Goal: Information Seeking & Learning: Understand process/instructions

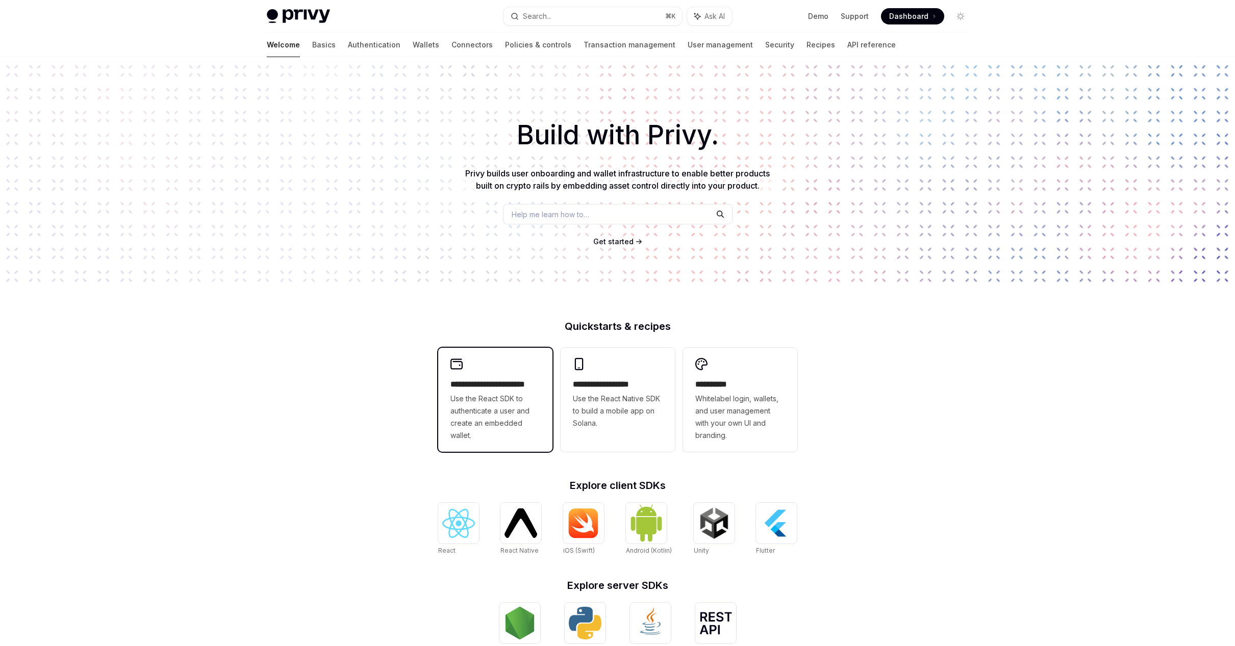
click at [529, 423] on span "Use the React SDK to authenticate a user and create an embedded wallet." at bounding box center [495, 417] width 90 height 49
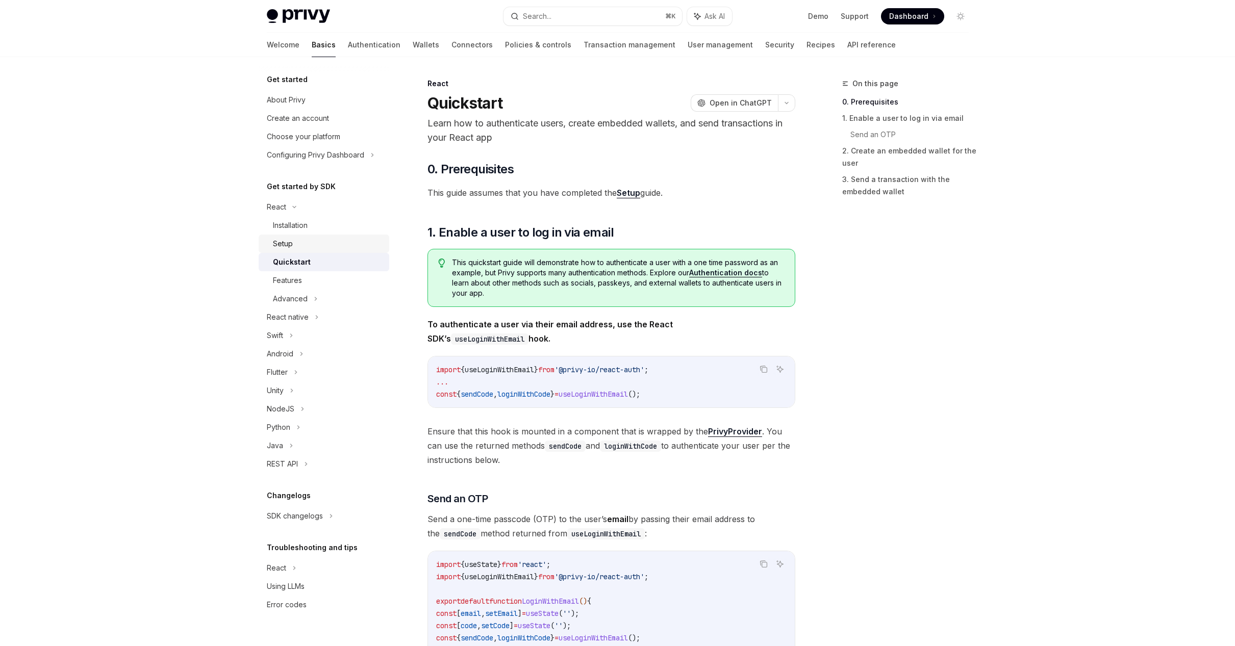
click at [312, 242] on div "Setup" at bounding box center [328, 244] width 110 height 12
type textarea "*"
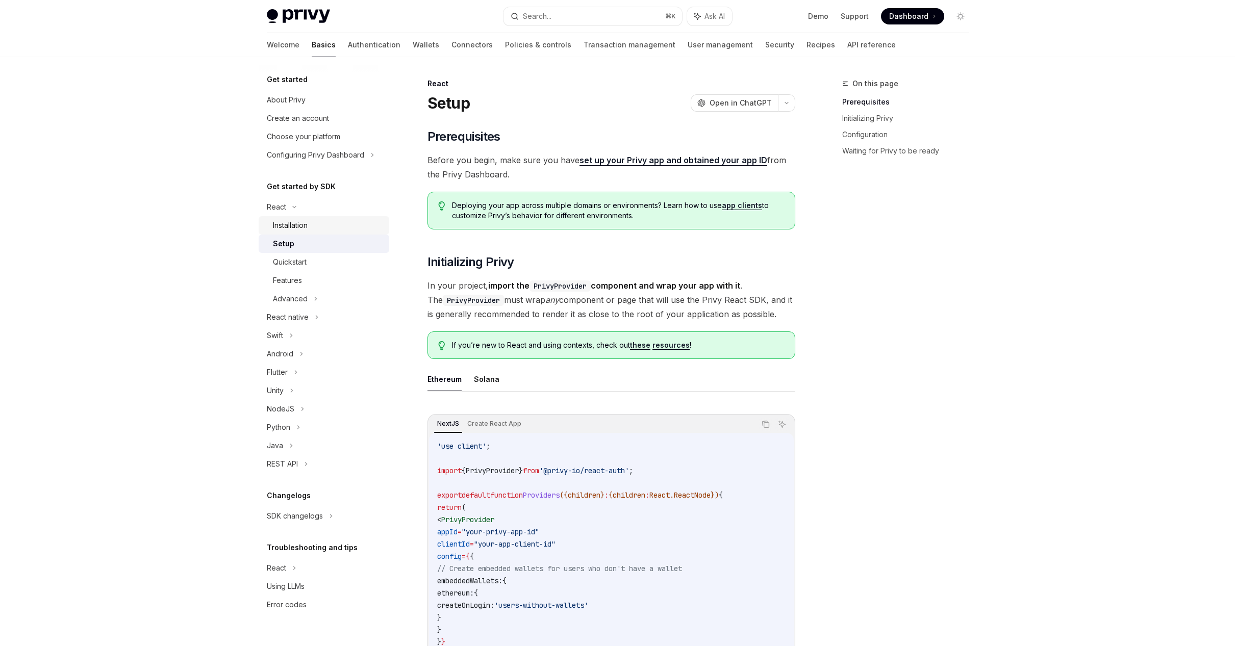
click at [298, 224] on div "Installation" at bounding box center [290, 225] width 35 height 12
click at [293, 229] on div "Installation" at bounding box center [290, 225] width 35 height 12
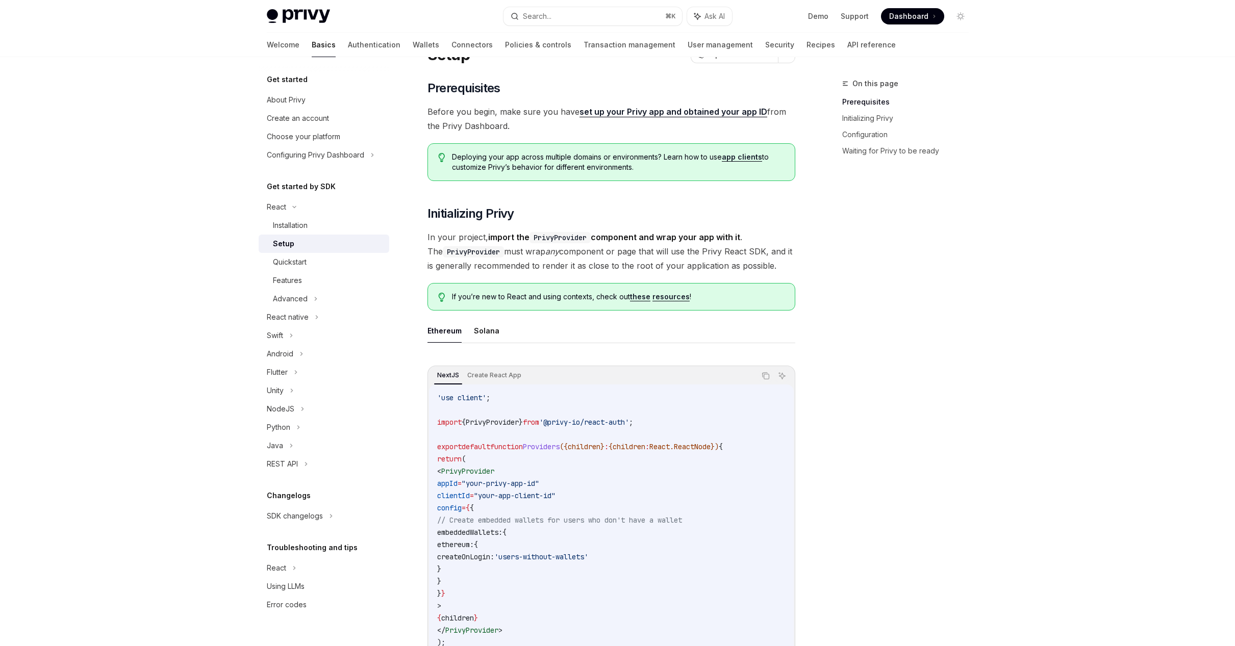
scroll to position [56, 0]
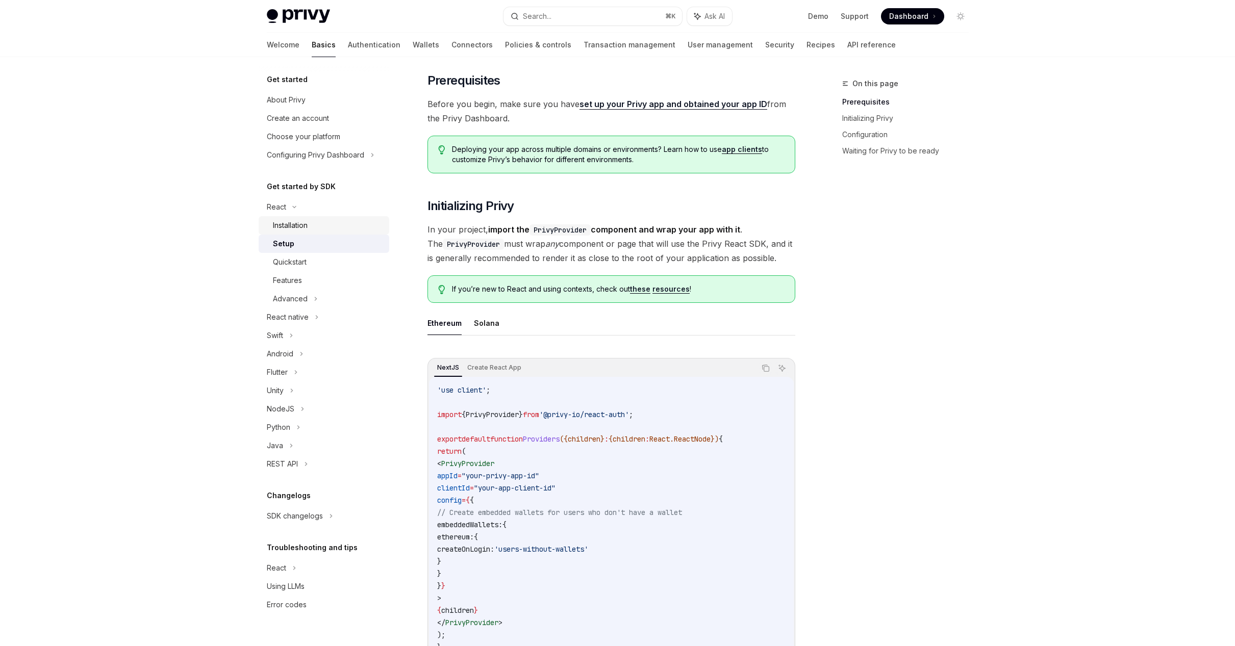
click at [310, 229] on div "Installation" at bounding box center [328, 225] width 110 height 12
click at [279, 210] on div "React" at bounding box center [276, 207] width 19 height 12
click at [288, 222] on div "Installation" at bounding box center [290, 225] width 35 height 12
click at [291, 222] on div "Installation" at bounding box center [290, 225] width 35 height 12
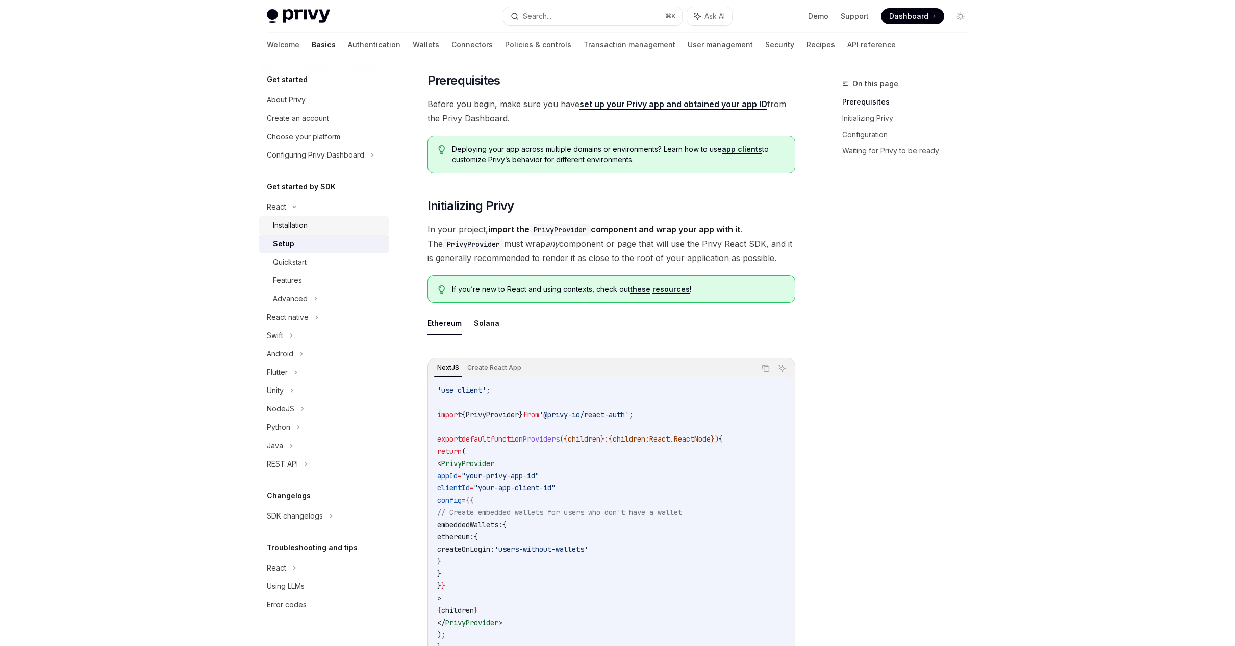
click at [291, 222] on div "Installation" at bounding box center [290, 225] width 35 height 12
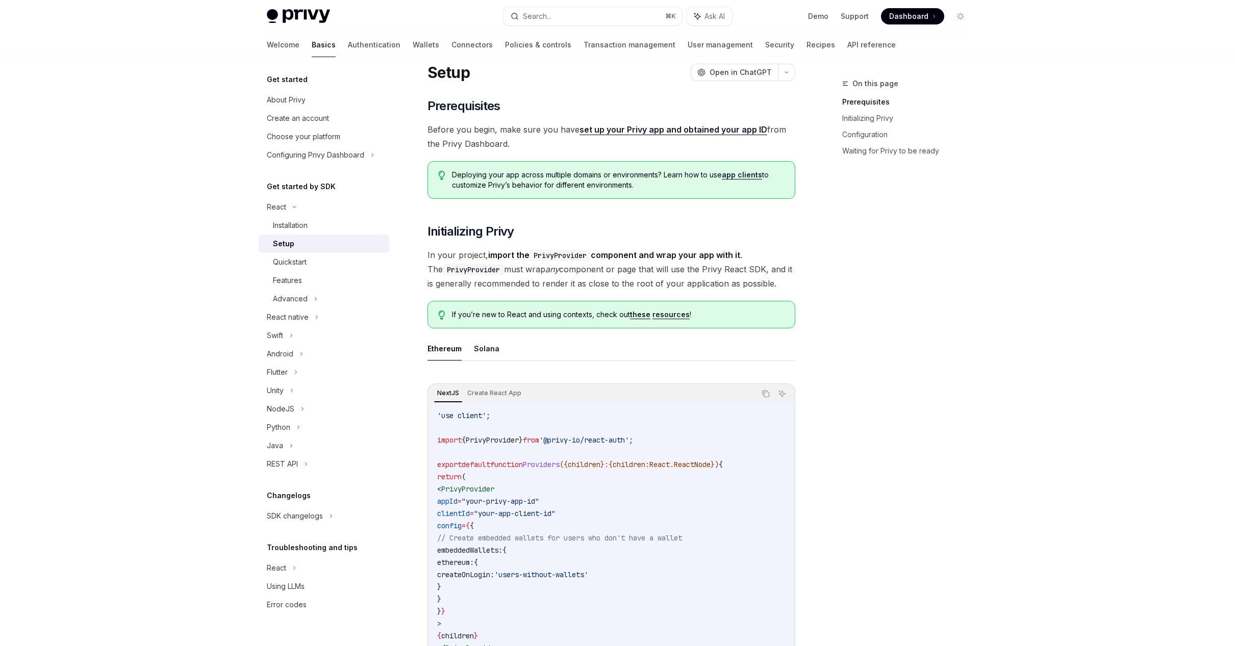
scroll to position [0, 0]
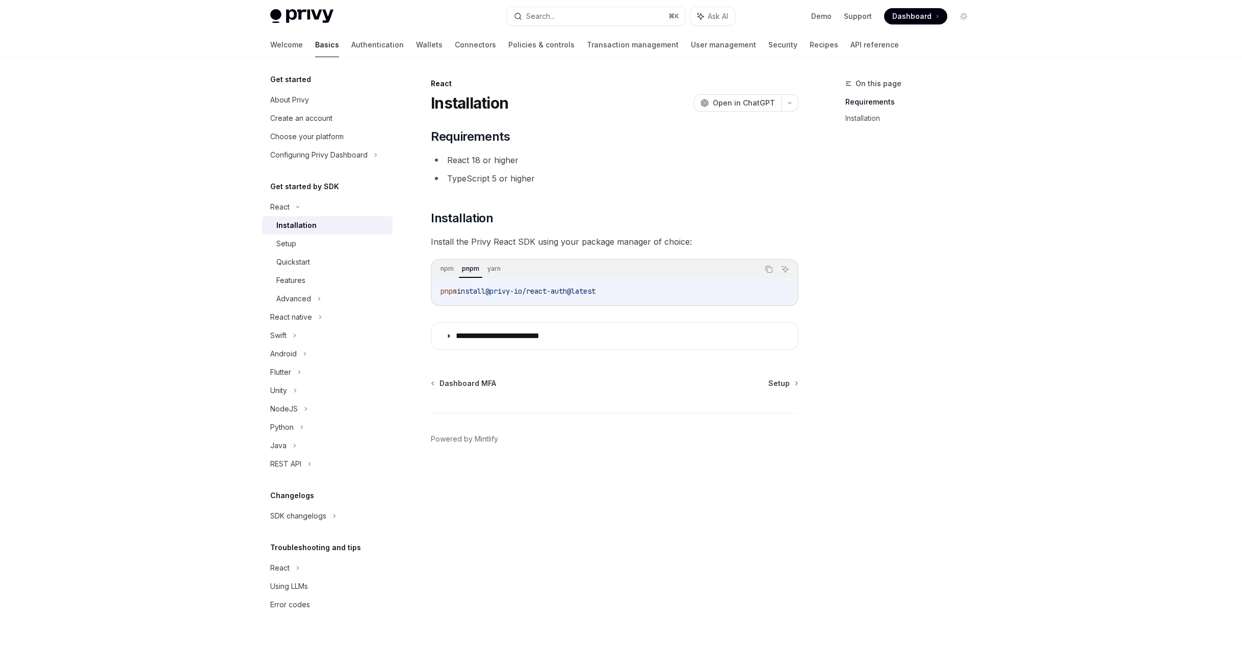
drag, startPoint x: 634, startPoint y: 293, endPoint x: 447, endPoint y: 286, distance: 187.8
click at [447, 286] on code "pnpm install @privy-io/react-auth@latest" at bounding box center [615, 291] width 348 height 12
drag, startPoint x: 613, startPoint y: 295, endPoint x: 386, endPoint y: 294, distance: 227.4
click at [386, 294] on div "**********" at bounding box center [621, 351] width 751 height 589
click at [546, 294] on span "@privy-io/react-auth@latest" at bounding box center [536, 291] width 110 height 9
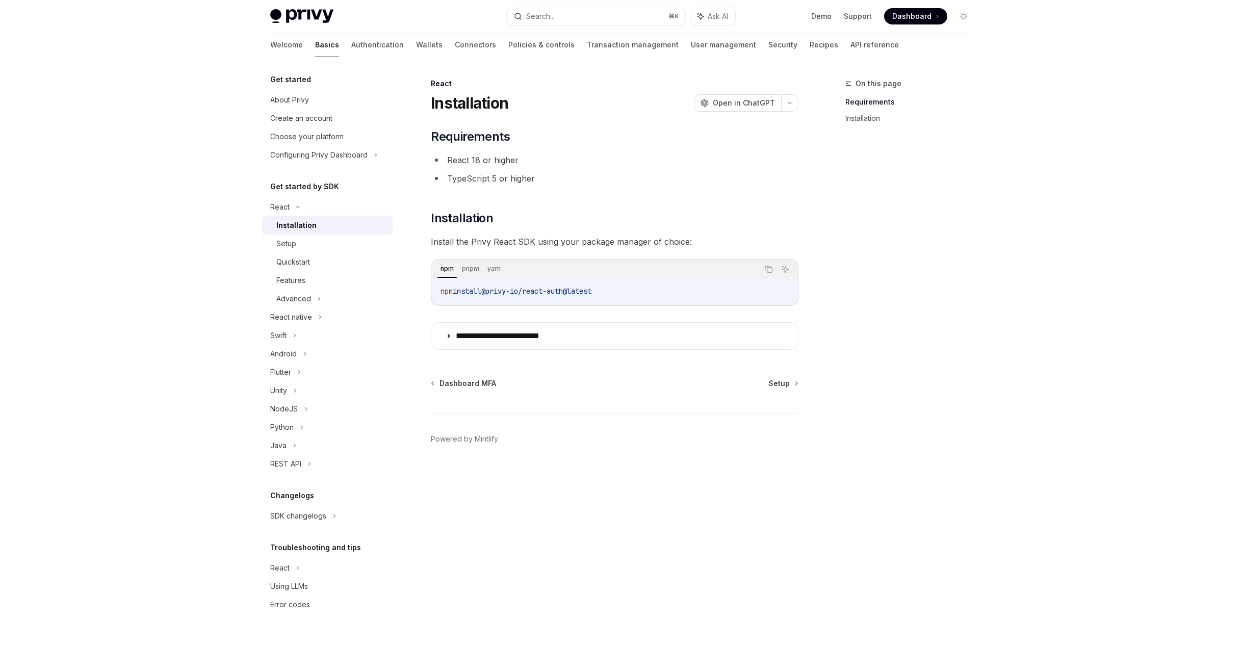
drag, startPoint x: 614, startPoint y: 294, endPoint x: 437, endPoint y: 293, distance: 178.0
click at [437, 293] on div "npm install @privy-io/react-auth@latest" at bounding box center [614, 291] width 365 height 27
copy span "npm install @privy-io/react-auth@latest"
click at [459, 328] on summary "**********" at bounding box center [614, 336] width 367 height 27
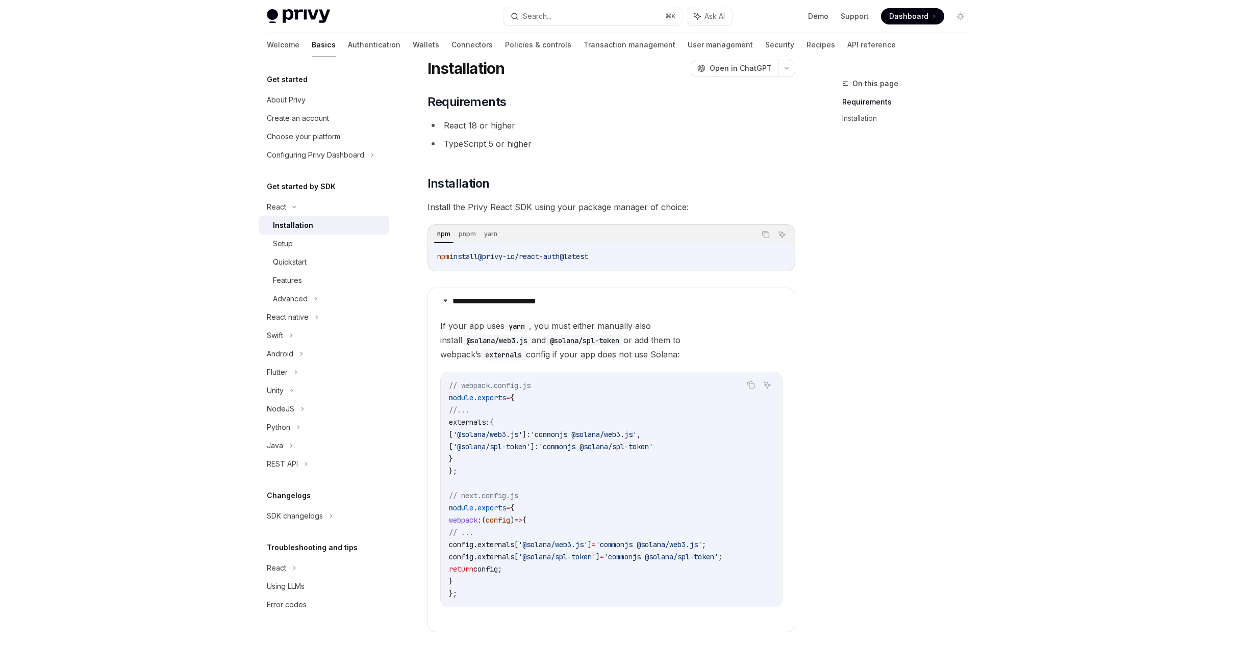
scroll to position [32, 0]
click at [605, 264] on code "npm install @privy-io/react-auth@latest" at bounding box center [611, 259] width 348 height 12
drag, startPoint x: 621, startPoint y: 255, endPoint x: 432, endPoint y: 257, distance: 188.7
click at [432, 257] on div "npm install @privy-io/react-auth@latest" at bounding box center [611, 259] width 365 height 27
copy span "npm install @privy-io/react-auth@latest"
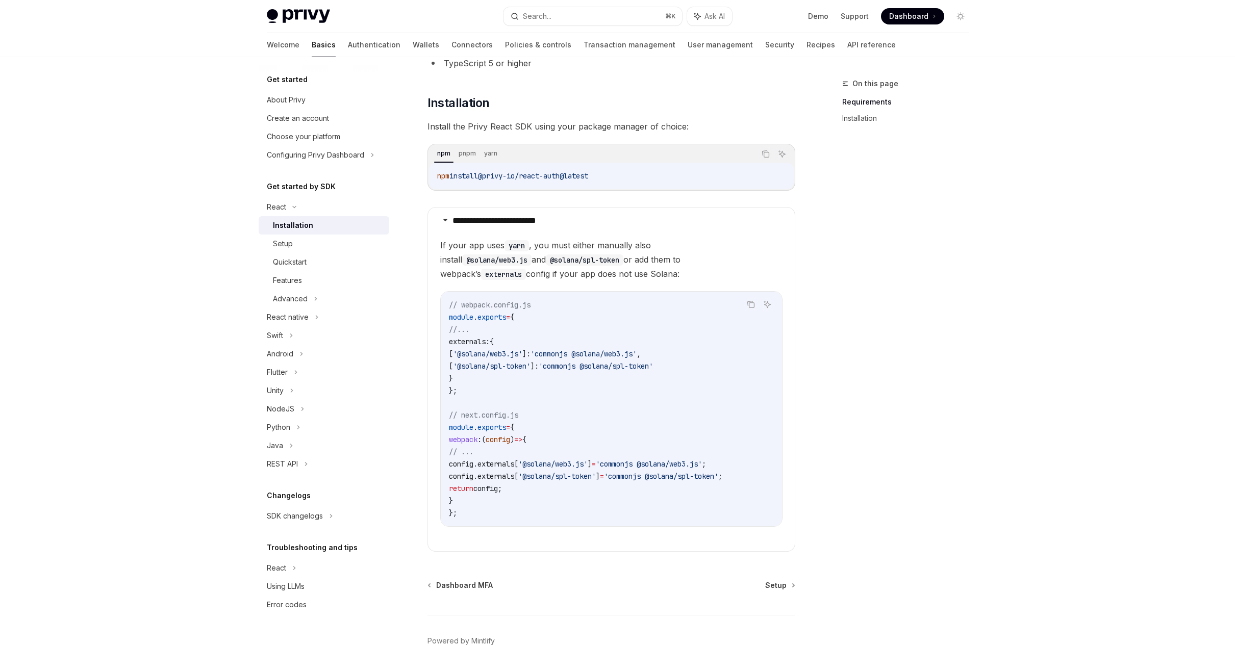
scroll to position [116, 0]
click at [324, 238] on div "Setup" at bounding box center [328, 244] width 110 height 12
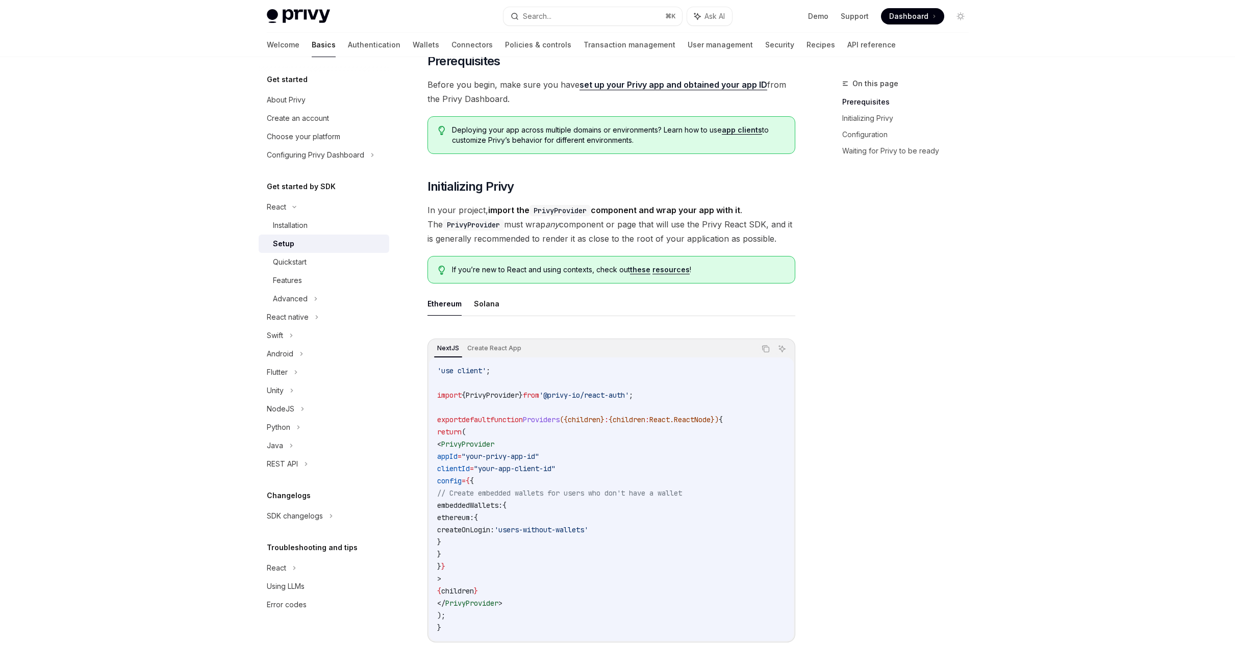
scroll to position [126, 0]
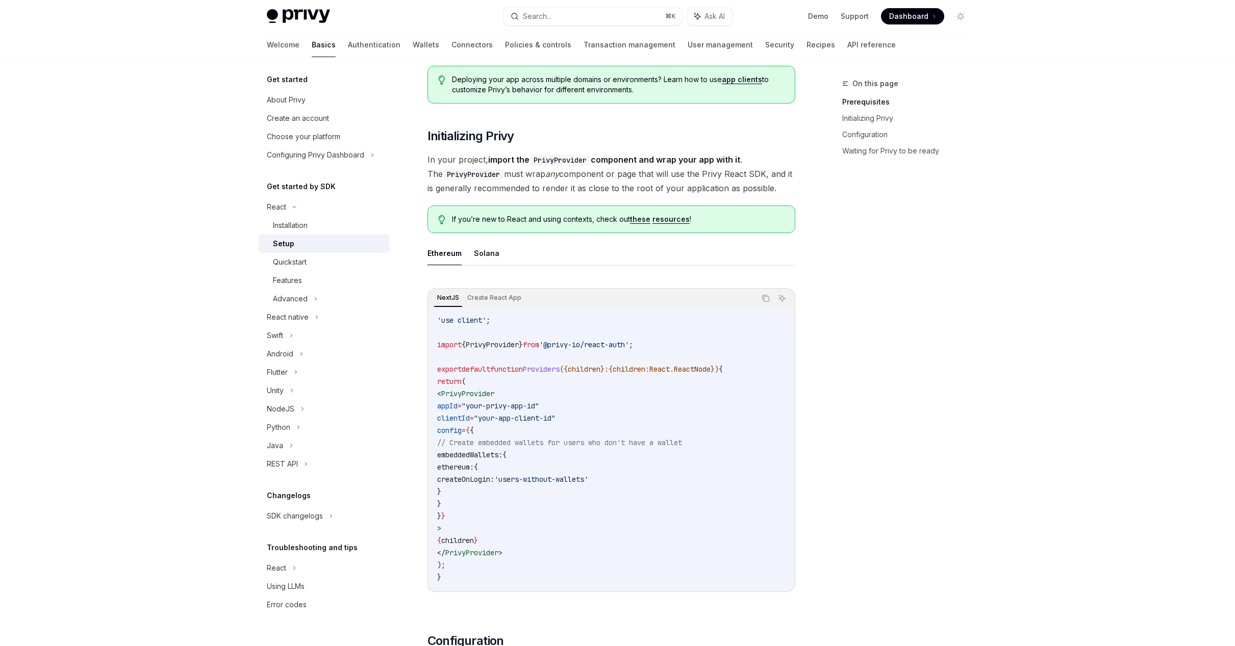
drag, startPoint x: 454, startPoint y: 390, endPoint x: 560, endPoint y: 555, distance: 195.9
click at [560, 555] on code "'use client' ; import { PrivyProvider } from '@privy-io/react-auth' ; export de…" at bounding box center [611, 448] width 348 height 269
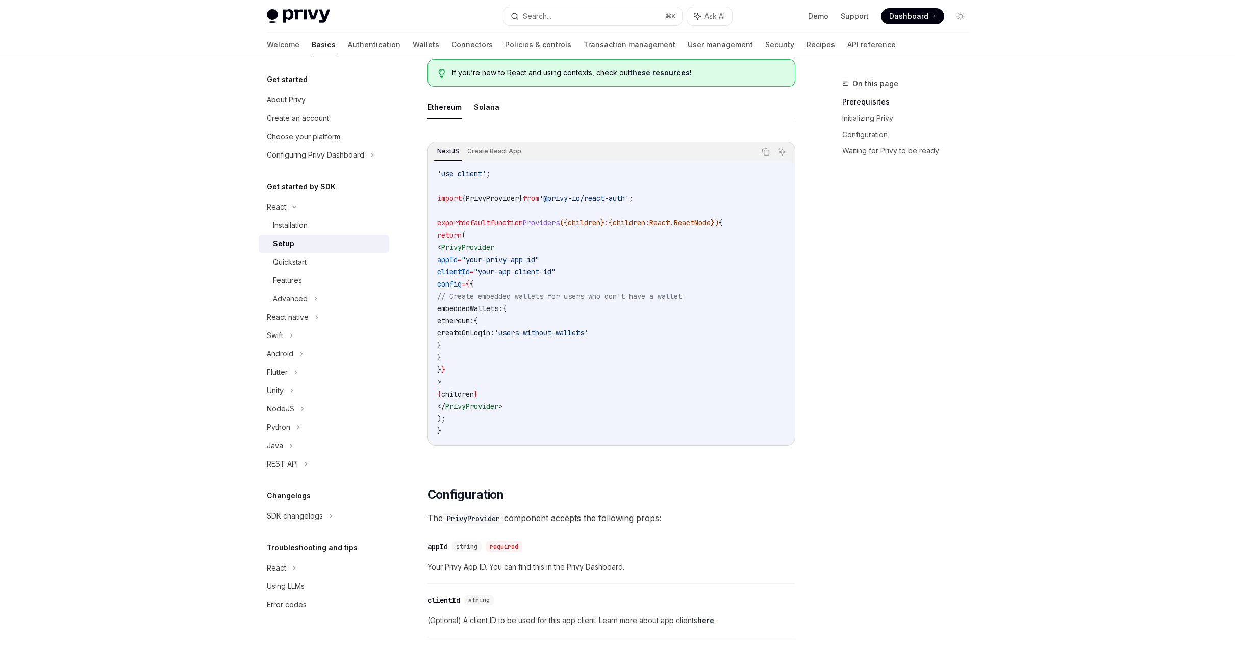
scroll to position [304, 0]
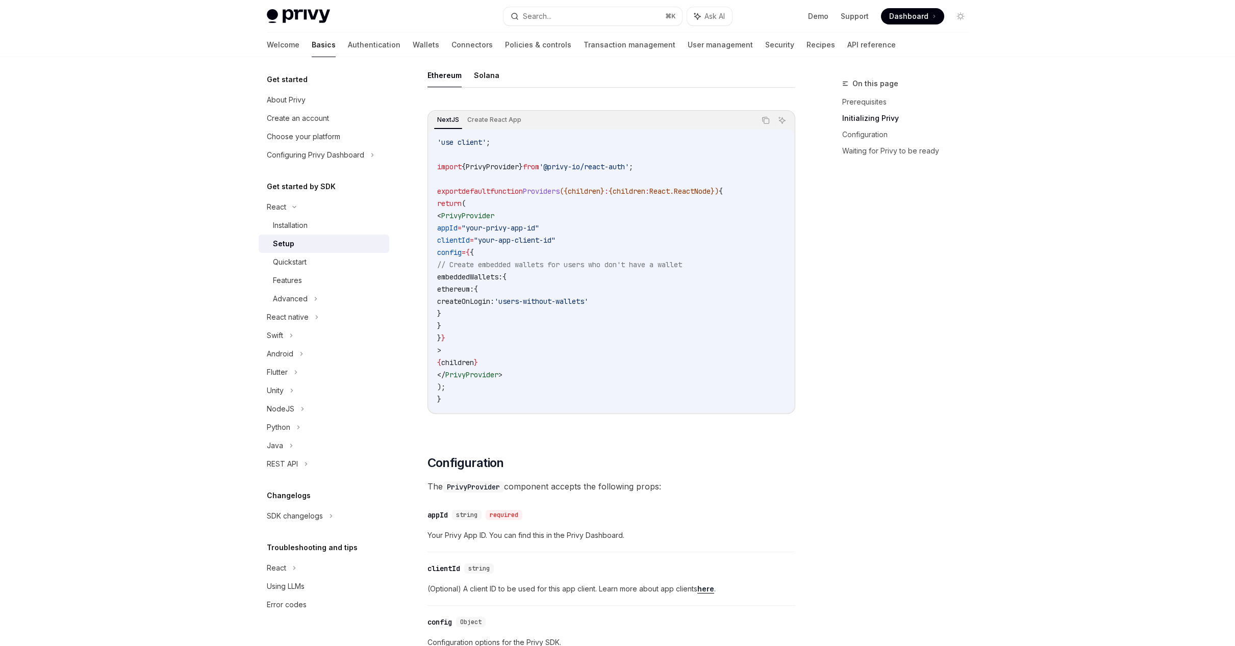
click at [518, 232] on code "'use client' ; import { PrivyProvider } from '@privy-io/react-auth' ; export de…" at bounding box center [611, 270] width 348 height 269
click at [535, 260] on span "// Create embedded wallets for users who don't have a wallet" at bounding box center [559, 264] width 245 height 9
click at [494, 299] on span "createOnLogin:" at bounding box center [465, 301] width 57 height 9
drag, startPoint x: 475, startPoint y: 335, endPoint x: 466, endPoint y: 255, distance: 79.6
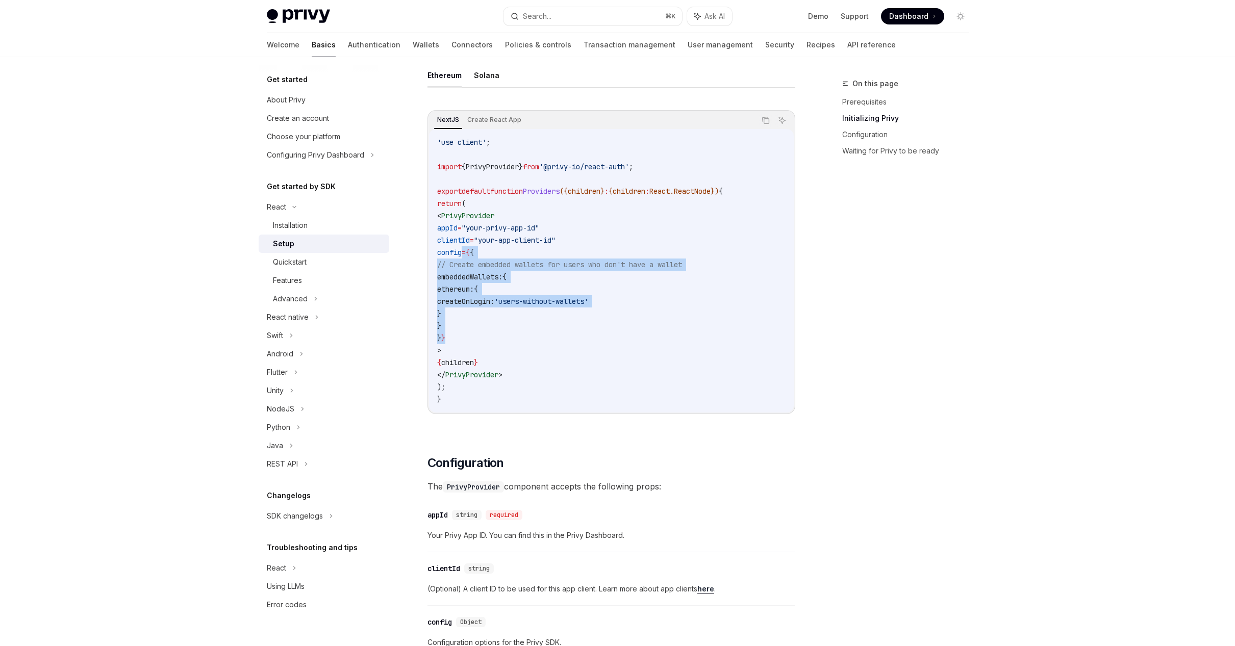
click at [462, 256] on code "'use client' ; import { PrivyProvider } from '@privy-io/react-auth' ; export de…" at bounding box center [611, 270] width 348 height 269
copy code "config = { { // Create embedded wallets for users who don't have a wallet embed…"
click at [307, 259] on div "Quickstart" at bounding box center [328, 262] width 110 height 12
type textarea "*"
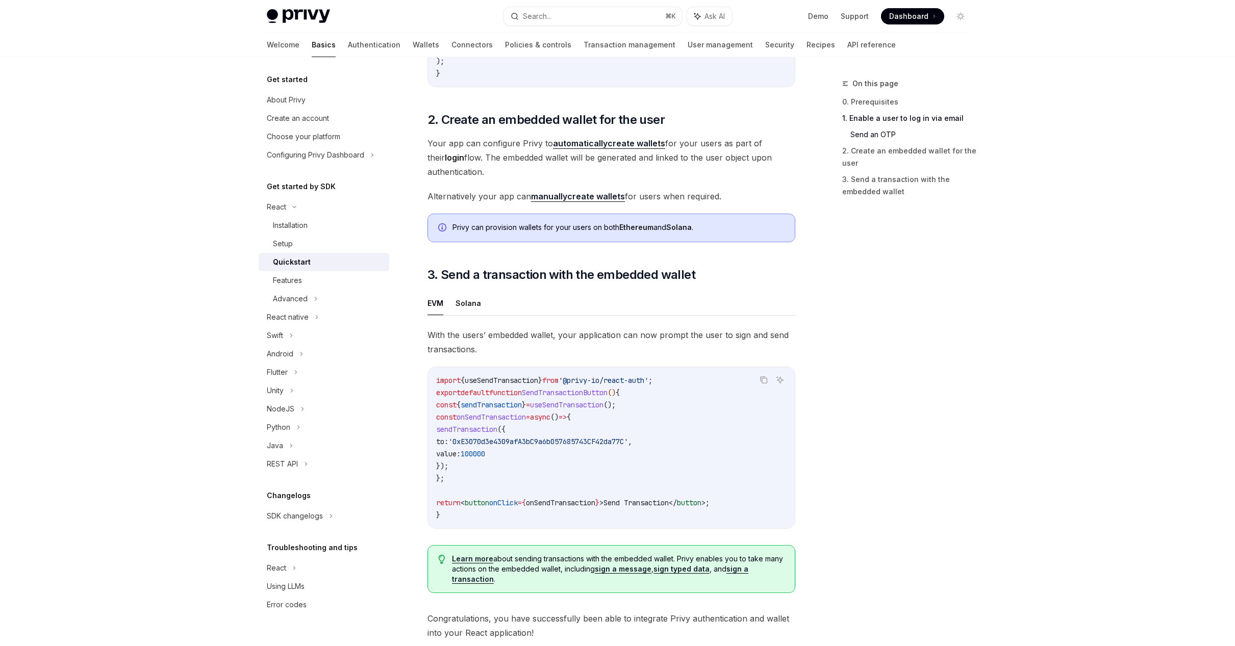
scroll to position [836, 0]
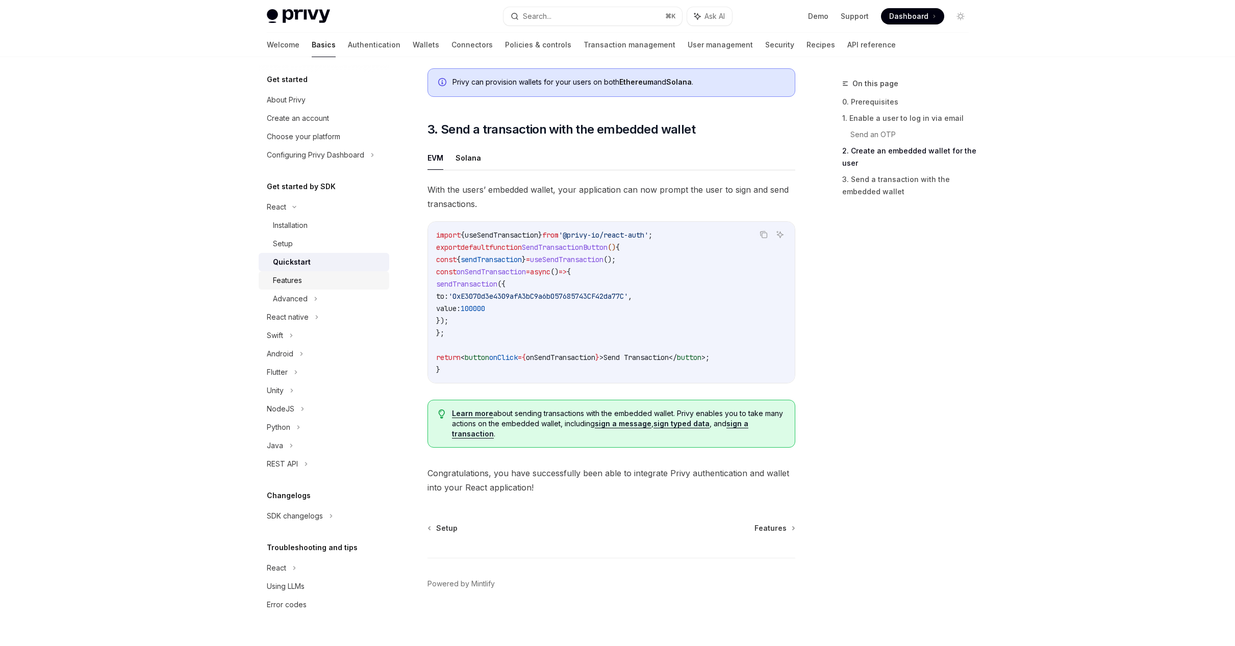
click at [299, 279] on div "Features" at bounding box center [287, 280] width 29 height 12
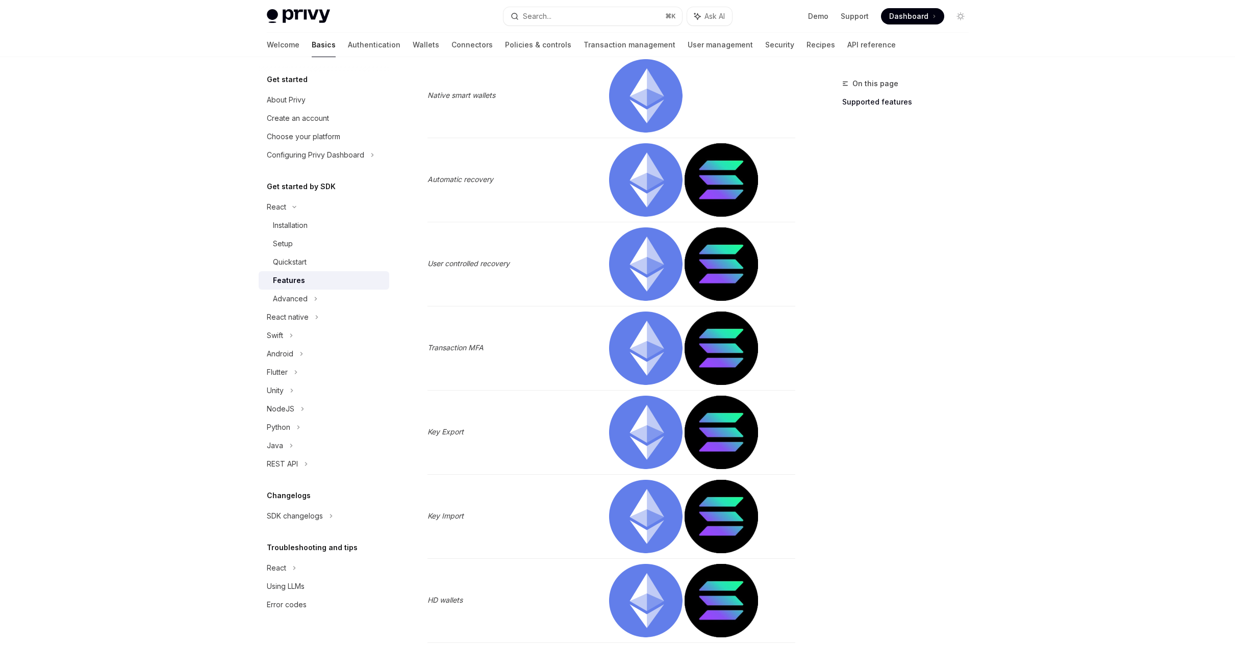
scroll to position [1979, 0]
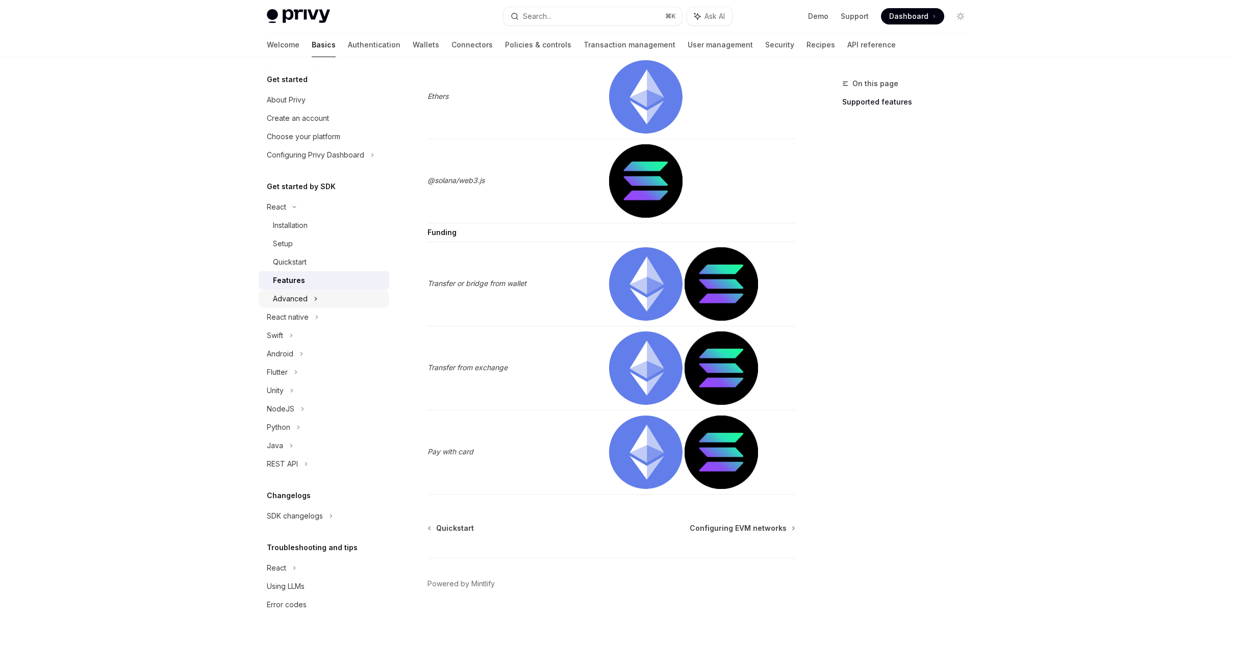
click at [311, 298] on div "Advanced" at bounding box center [324, 299] width 131 height 18
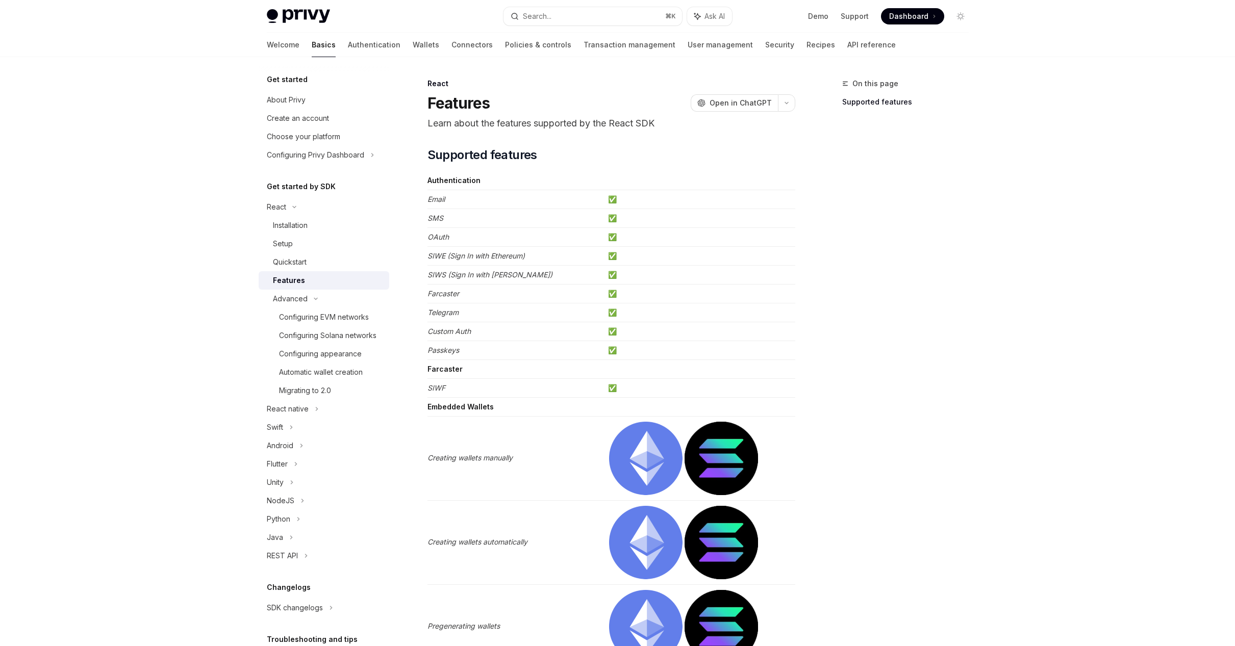
type textarea "*"
